Goal: Use online tool/utility: Utilize a website feature to perform a specific function

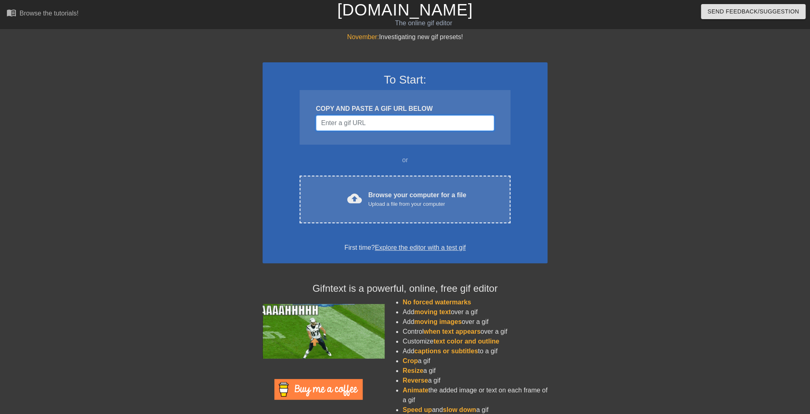
click at [342, 124] on input "Username" at bounding box center [405, 122] width 178 height 15
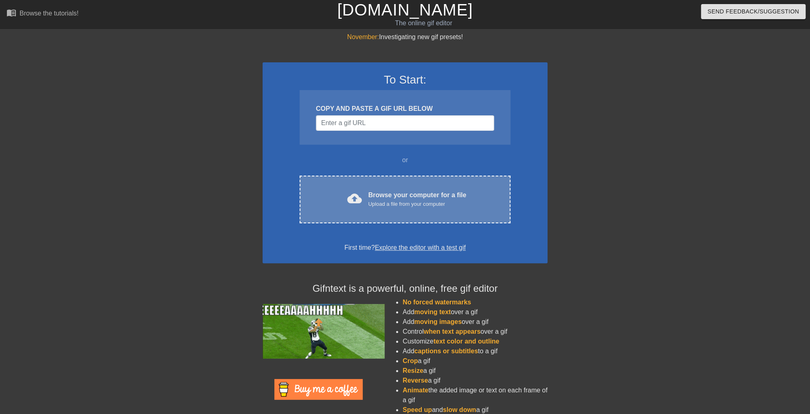
click at [411, 187] on div "cloud_upload Browse your computer for a file Upload a file from your computer C…" at bounding box center [405, 199] width 211 height 48
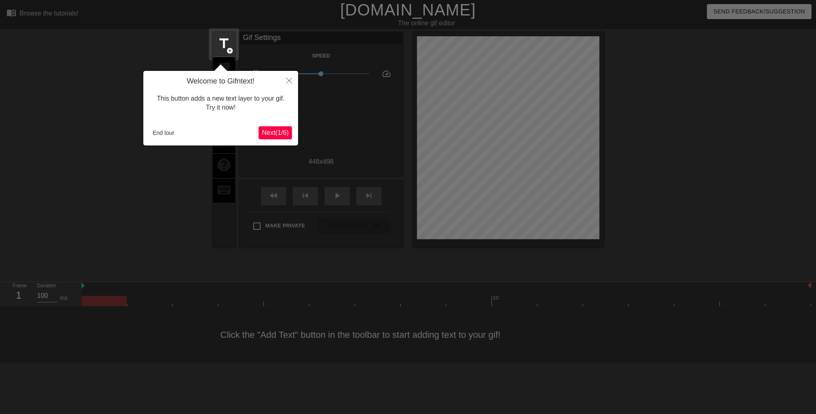
click at [268, 136] on span "Next ( 1 / 6 )" at bounding box center [275, 132] width 27 height 7
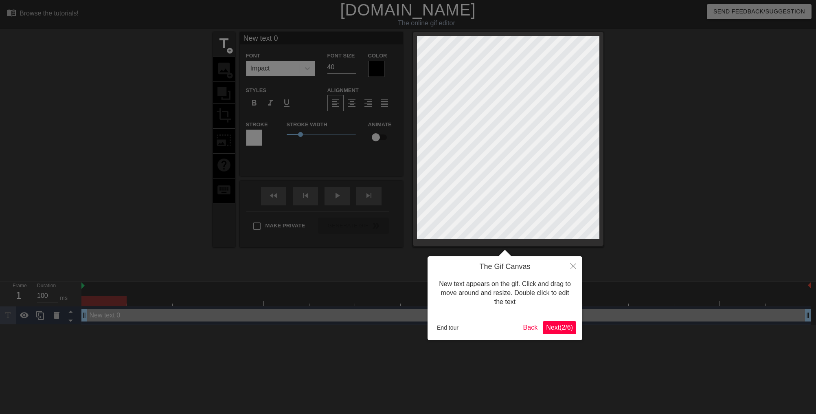
click at [555, 327] on span "Next ( 2 / 6 )" at bounding box center [559, 327] width 27 height 7
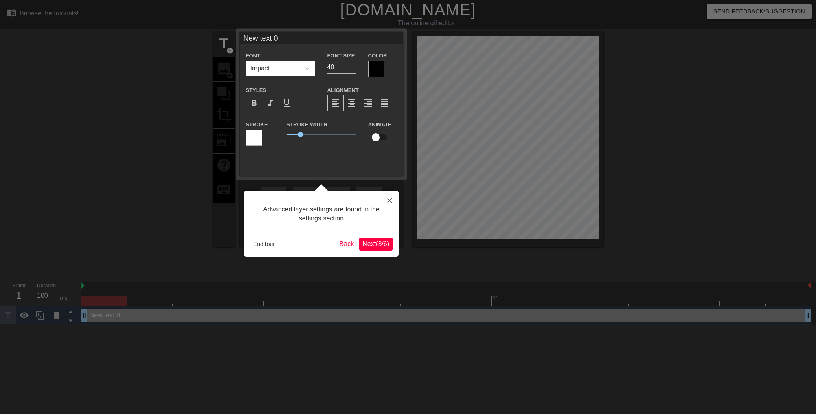
click at [384, 237] on button "Next ( 3 / 6 )" at bounding box center [375, 243] width 33 height 13
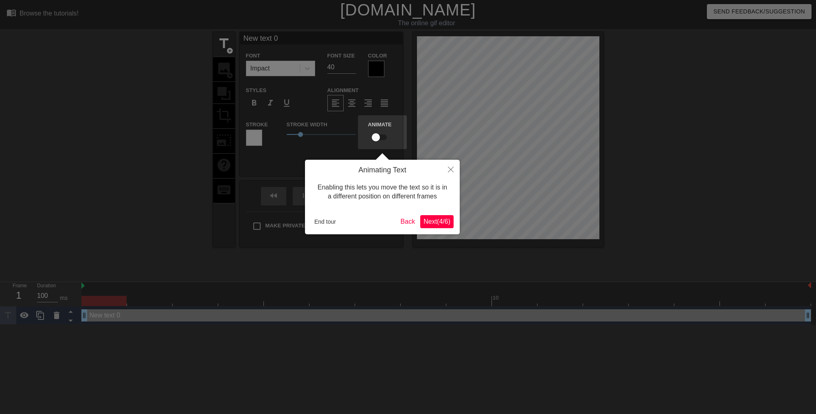
click at [430, 224] on span "Next ( 4 / 6 )" at bounding box center [436, 221] width 27 height 7
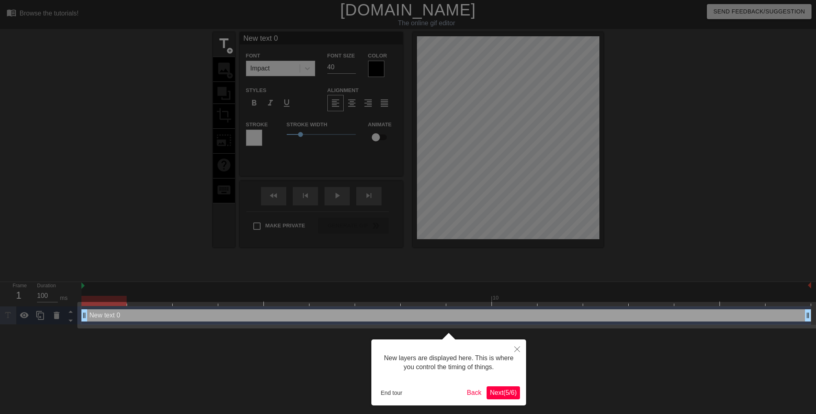
click at [512, 396] on button "Next ( 5 / 6 )" at bounding box center [502, 392] width 33 height 13
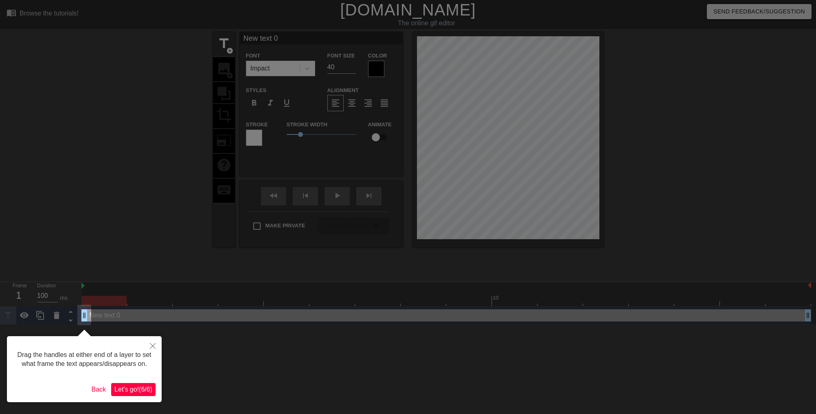
click at [140, 392] on span "Let's go! ( 6 / 6 )" at bounding box center [133, 388] width 38 height 7
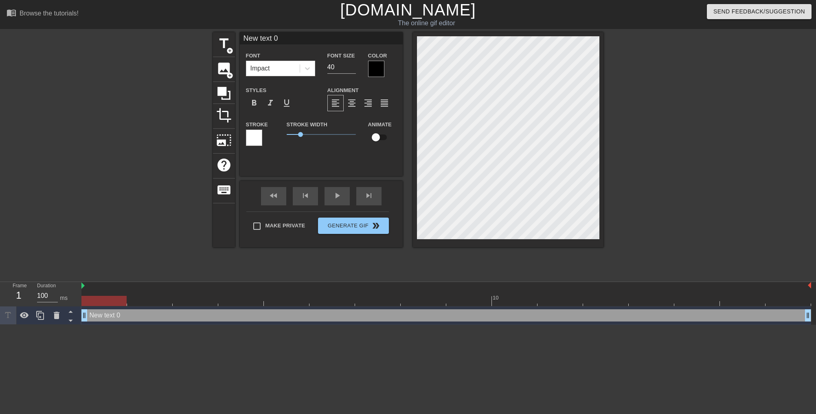
click at [402, 324] on html "menu_book Browse the tutorials! Gifntext.com The online gif editor Send Feedbac…" at bounding box center [408, 162] width 816 height 324
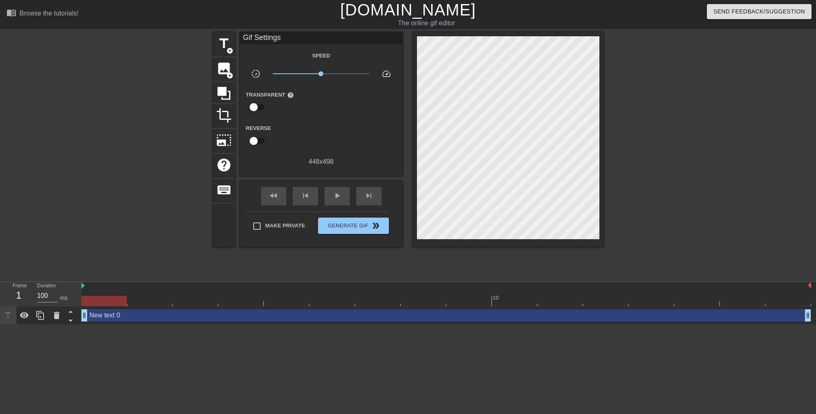
click at [688, 219] on div at bounding box center [674, 154] width 122 height 244
click at [222, 79] on div "image add_circle" at bounding box center [224, 69] width 22 height 25
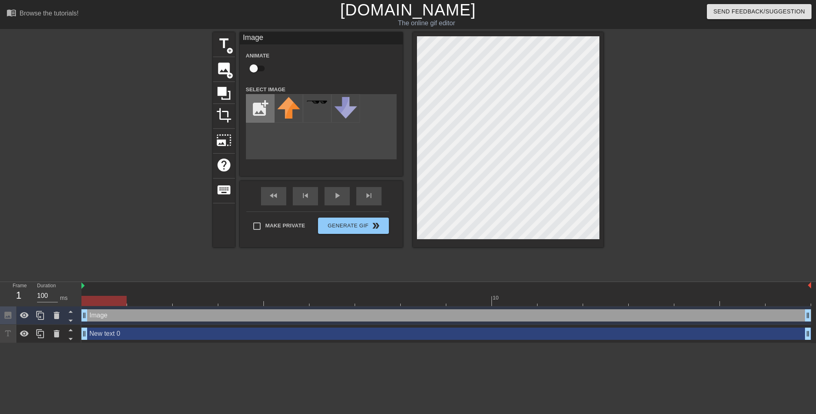
click at [262, 110] on input "file" at bounding box center [260, 108] width 28 height 28
click at [291, 113] on img at bounding box center [288, 106] width 23 height 18
click at [626, 123] on div "title add_circle image add_circle crop photo_size_select_large help keyboard Im…" at bounding box center [408, 154] width 816 height 244
click at [540, 343] on html "menu_book Browse the tutorials! Gifntext.com The online gif editor Send Feedbac…" at bounding box center [408, 171] width 816 height 343
click at [261, 112] on input "file" at bounding box center [260, 108] width 28 height 28
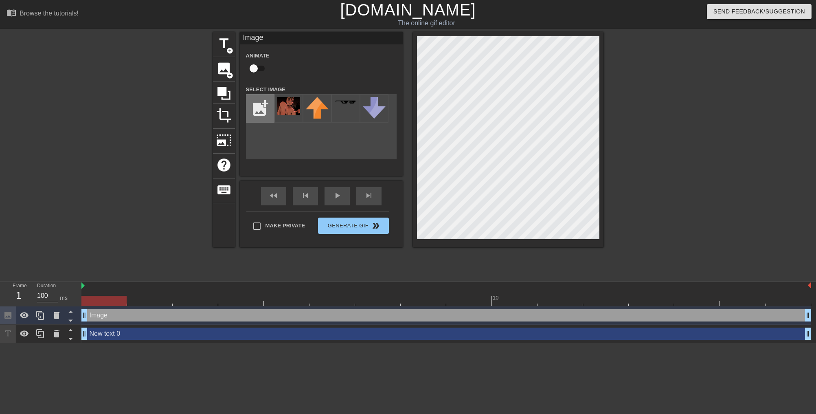
type input "C:\fakepath\image_2025-08-26_202147657.png"
click at [287, 110] on img at bounding box center [288, 107] width 23 height 20
click at [294, 110] on img at bounding box center [288, 107] width 23 height 20
click at [290, 107] on img at bounding box center [288, 107] width 23 height 20
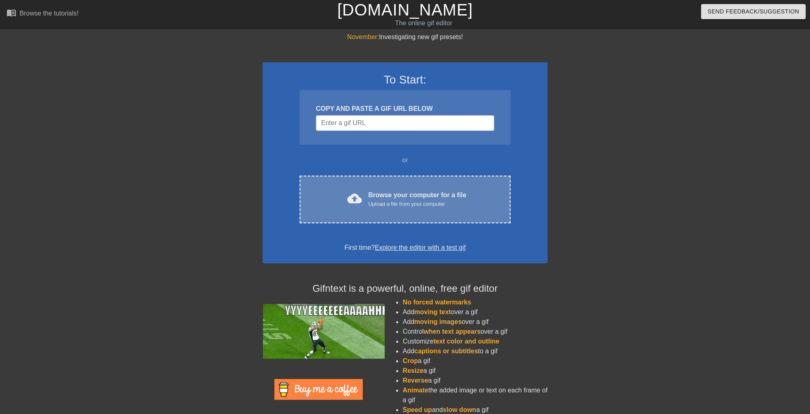
click at [407, 201] on div "Upload a file from your computer" at bounding box center [417, 204] width 98 height 8
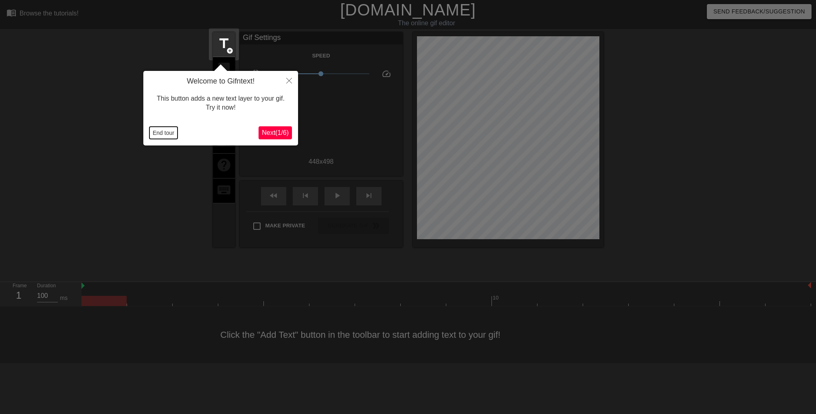
click at [171, 132] on button "End tour" at bounding box center [163, 133] width 28 height 12
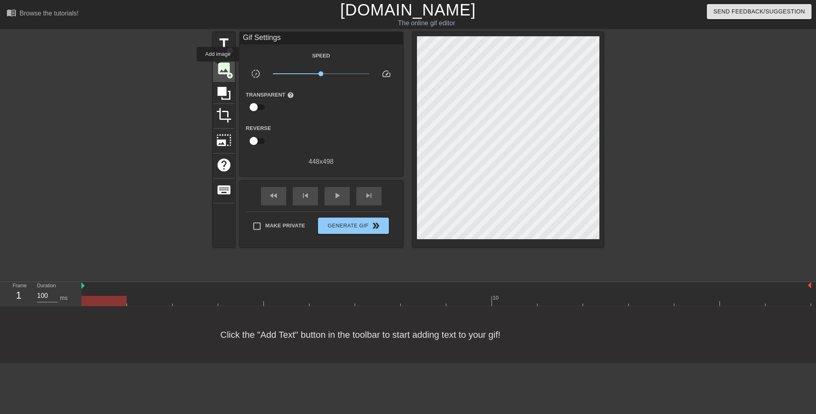
click at [218, 67] on span "image" at bounding box center [223, 68] width 15 height 15
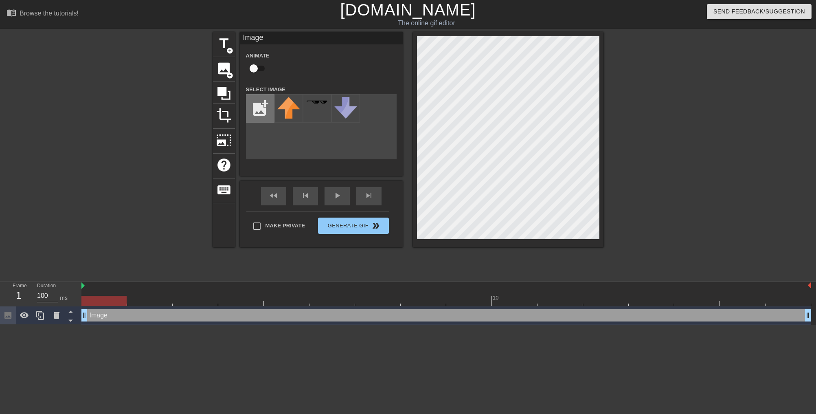
click at [269, 116] on input "file" at bounding box center [260, 108] width 28 height 28
type input "C:\fakepath\image_2025-08-26_202205624.png"
click at [291, 107] on img at bounding box center [288, 107] width 23 height 20
click at [576, 250] on div "title add_circle image add_circle crop photo_size_select_large help keyboard Im…" at bounding box center [408, 154] width 390 height 244
click at [565, 241] on div at bounding box center [508, 139] width 191 height 215
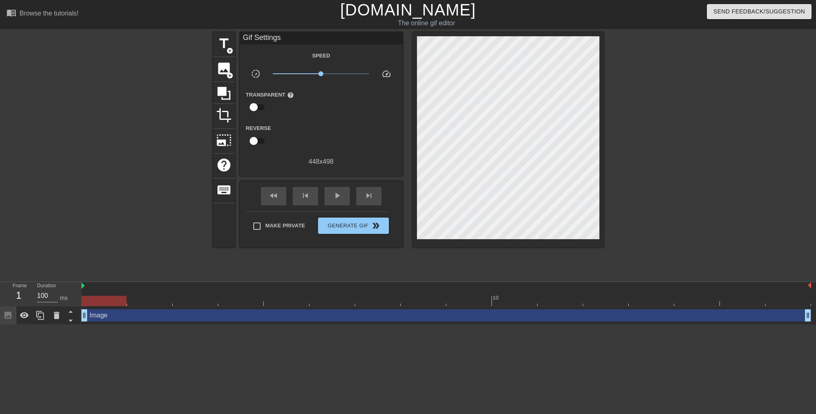
click at [561, 209] on div at bounding box center [508, 139] width 191 height 215
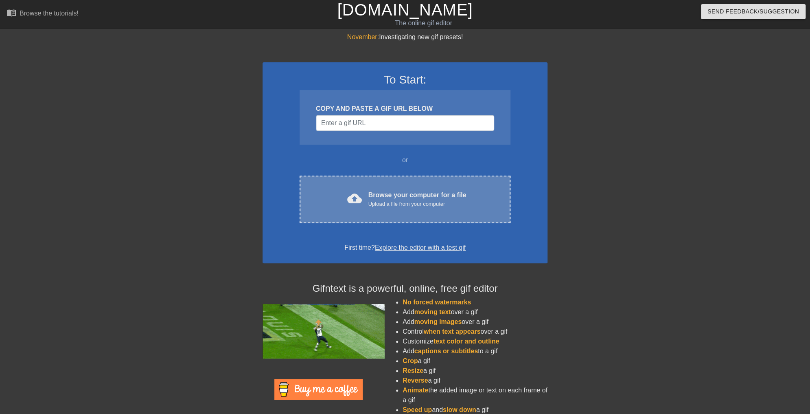
click at [371, 208] on div "cloud_upload Browse your computer for a file Upload a file from your computer" at bounding box center [405, 199] width 177 height 18
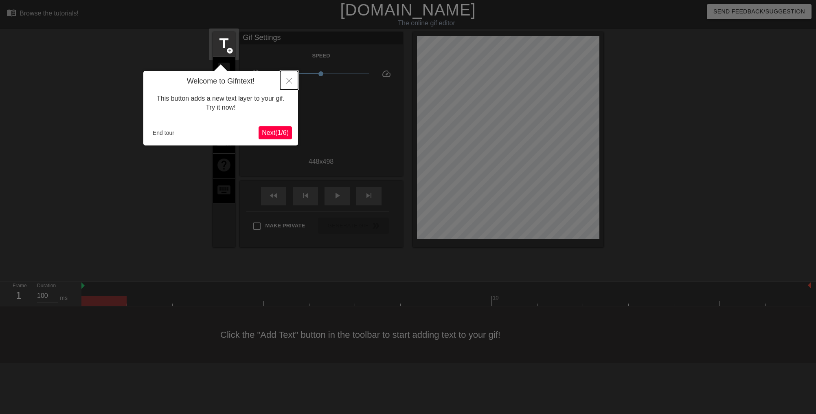
click at [287, 83] on icon "Close" at bounding box center [289, 81] width 6 height 6
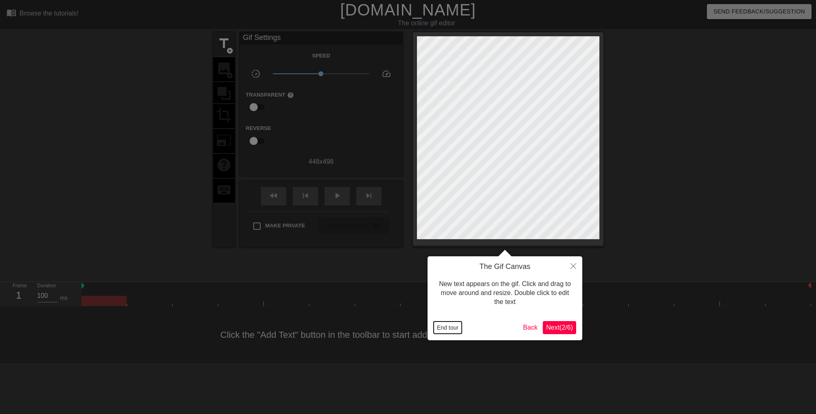
click at [457, 331] on button "End tour" at bounding box center [448, 327] width 28 height 12
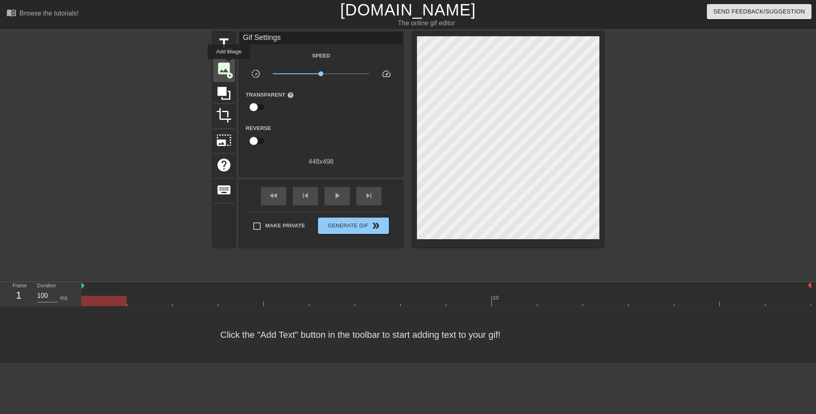
click at [229, 65] on span "image" at bounding box center [223, 68] width 15 height 15
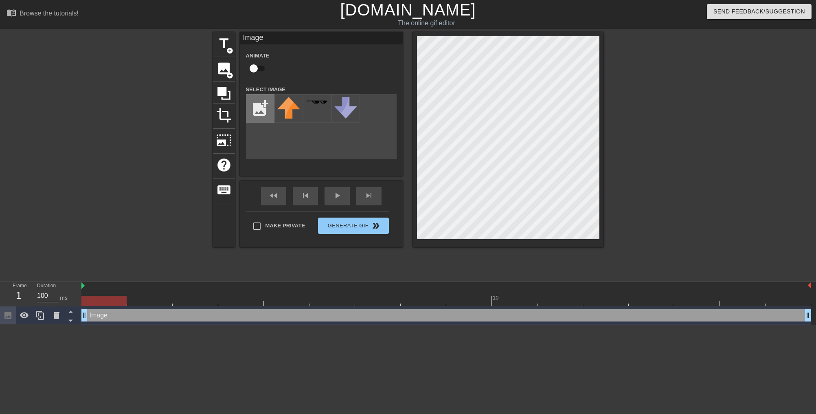
click at [261, 105] on input "file" at bounding box center [260, 108] width 28 height 28
type input "C:\fakepath\image_2025-08-26_202233693.png"
click at [290, 107] on img at bounding box center [288, 107] width 23 height 20
click at [480, 242] on div at bounding box center [508, 139] width 191 height 215
click at [672, 173] on div at bounding box center [674, 154] width 122 height 244
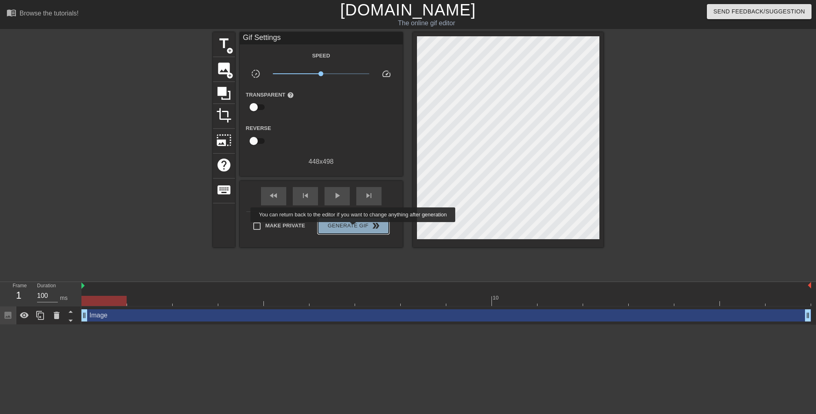
click at [354, 228] on span "Generate Gif double_arrow" at bounding box center [353, 226] width 64 height 10
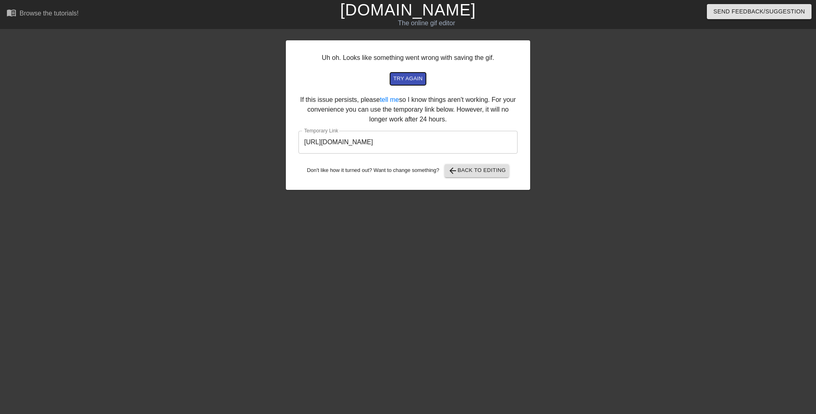
click at [405, 79] on span "try again" at bounding box center [407, 78] width 29 height 9
